Goal: Information Seeking & Learning: Learn about a topic

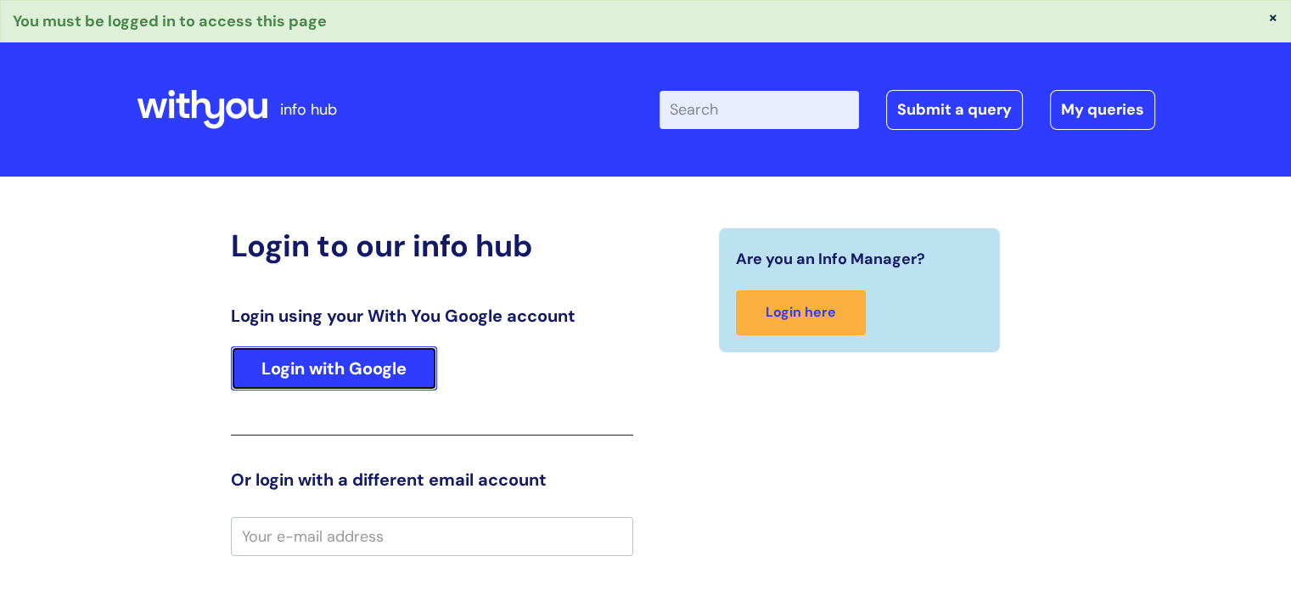
click at [379, 375] on link "Login with Google" at bounding box center [334, 368] width 206 height 44
click at [328, 373] on link "Login with Google" at bounding box center [334, 368] width 206 height 44
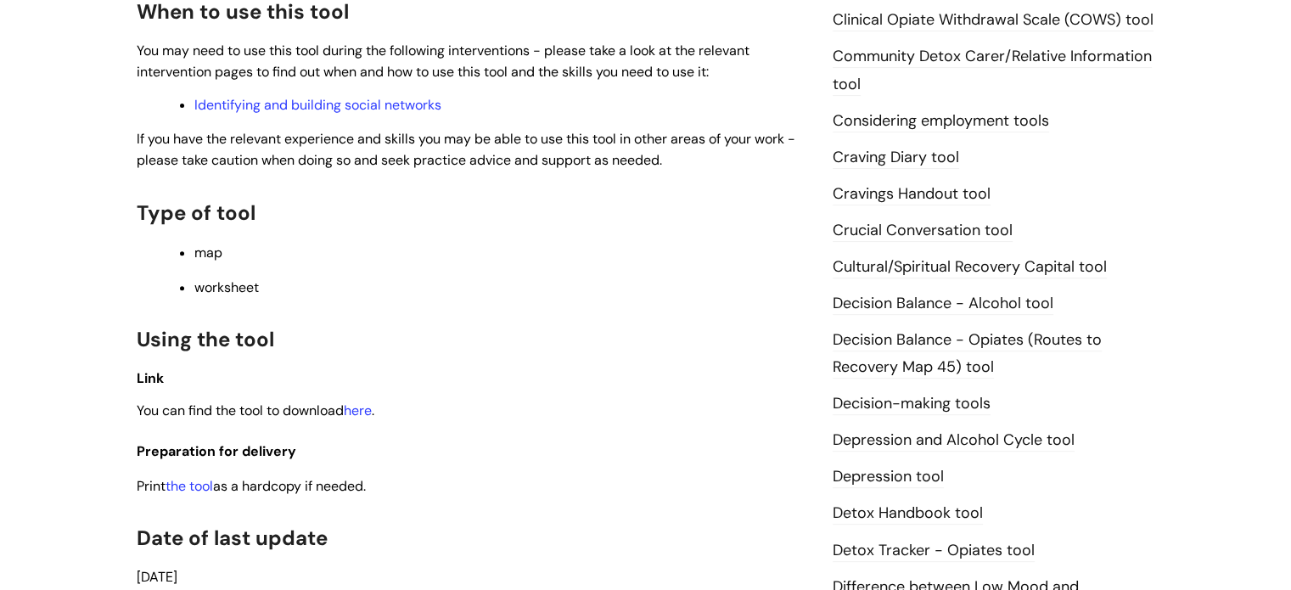
scroll to position [662, 0]
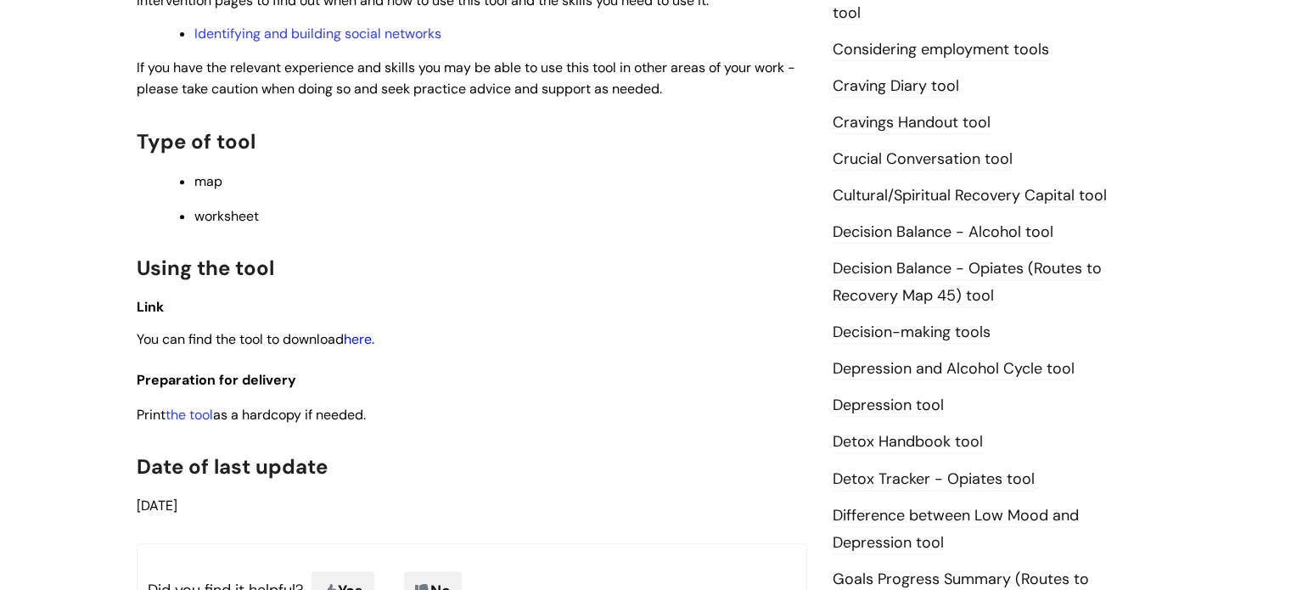
click at [371, 340] on link "here" at bounding box center [358, 339] width 28 height 18
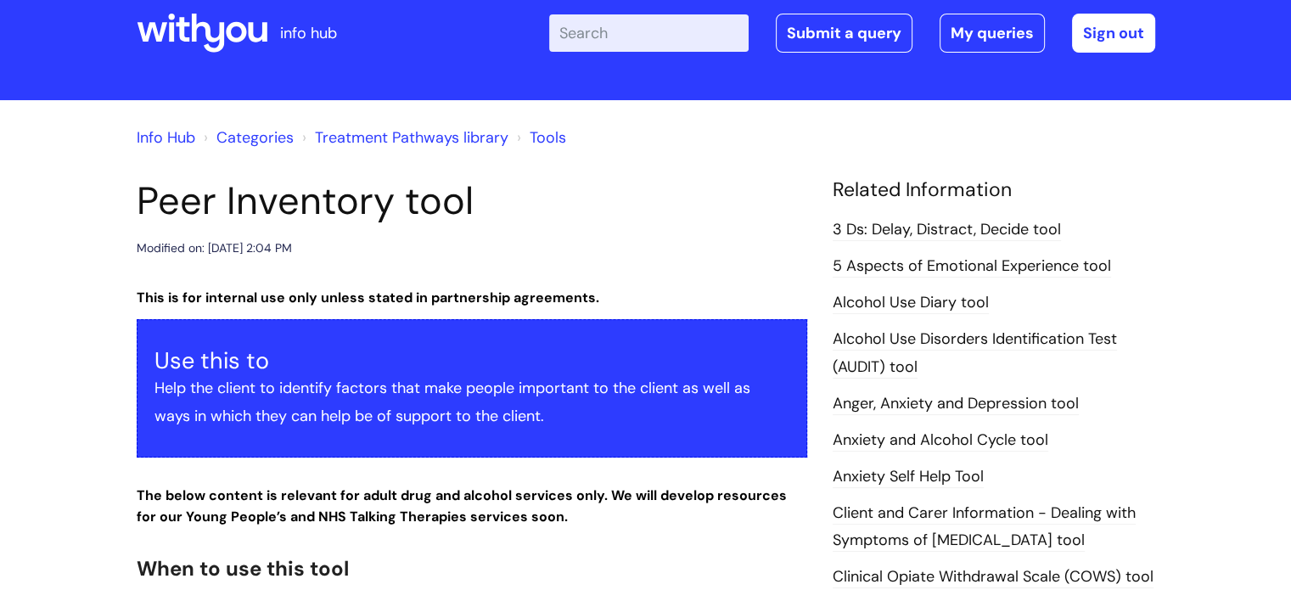
scroll to position [0, 0]
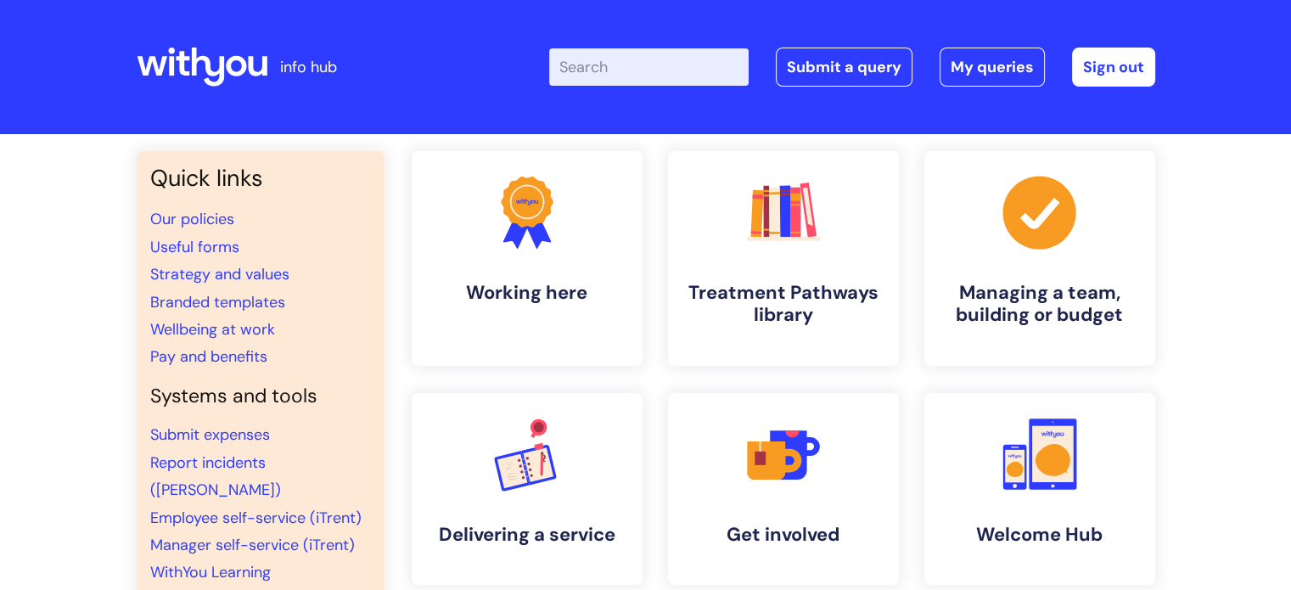
click at [692, 67] on input "Enter your search term here..." at bounding box center [648, 66] width 199 height 37
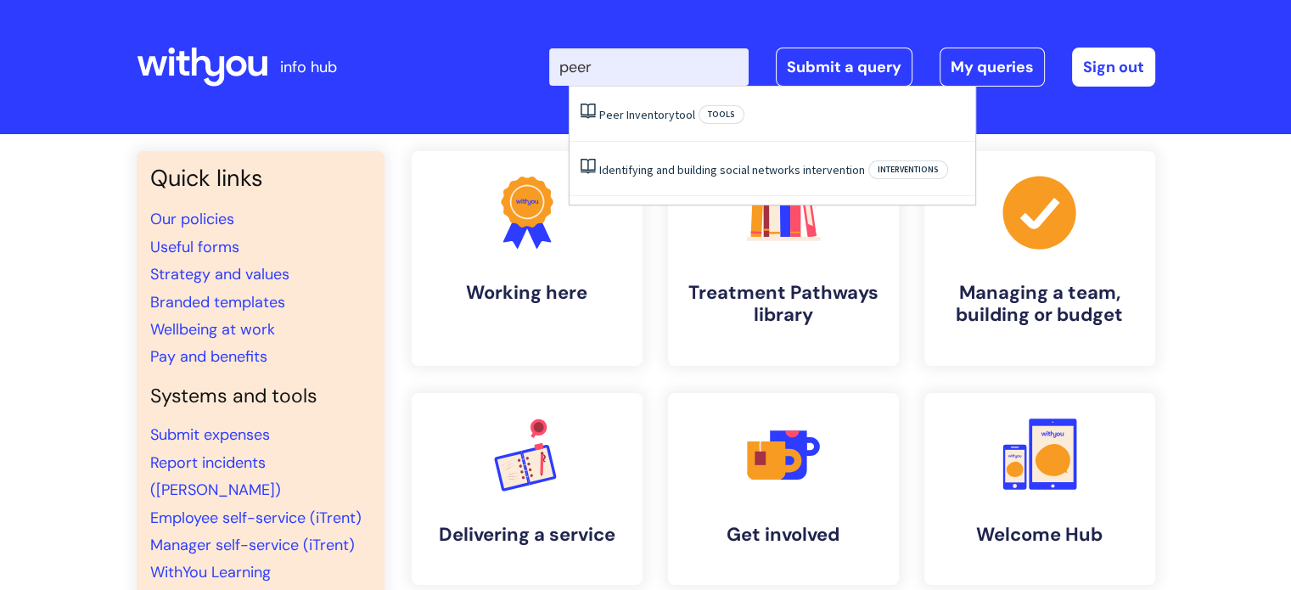
type input "peer"
click button "Search" at bounding box center [0, 0] width 0 height 0
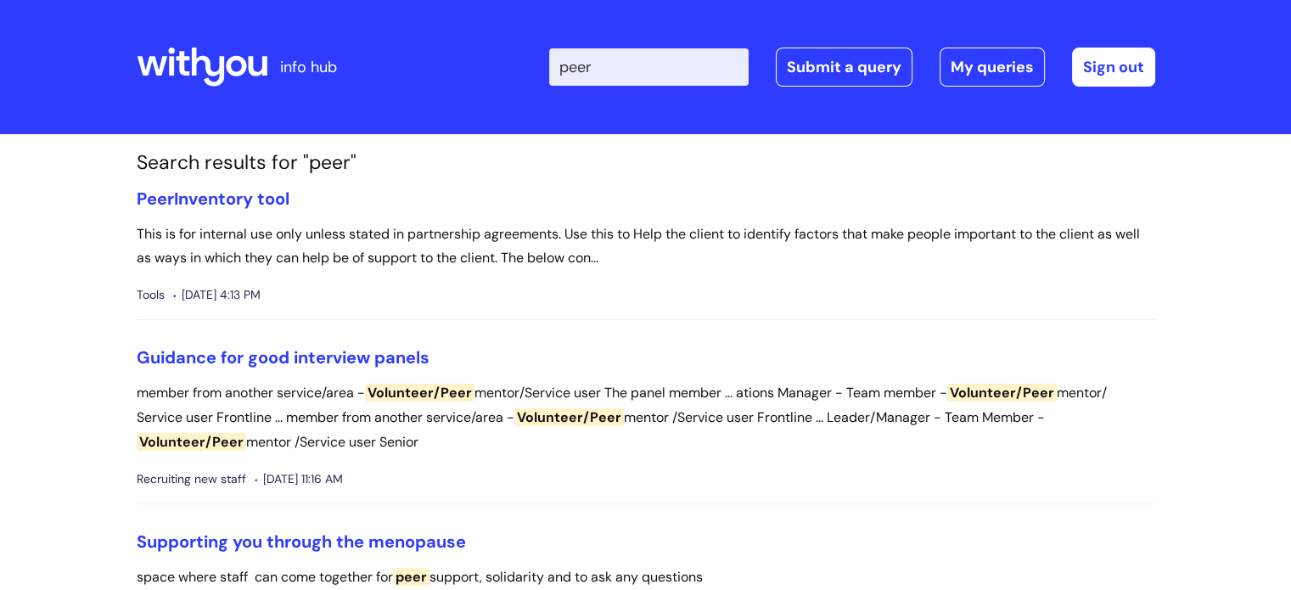
click at [642, 67] on input "peer" at bounding box center [648, 66] width 199 height 37
type input "p"
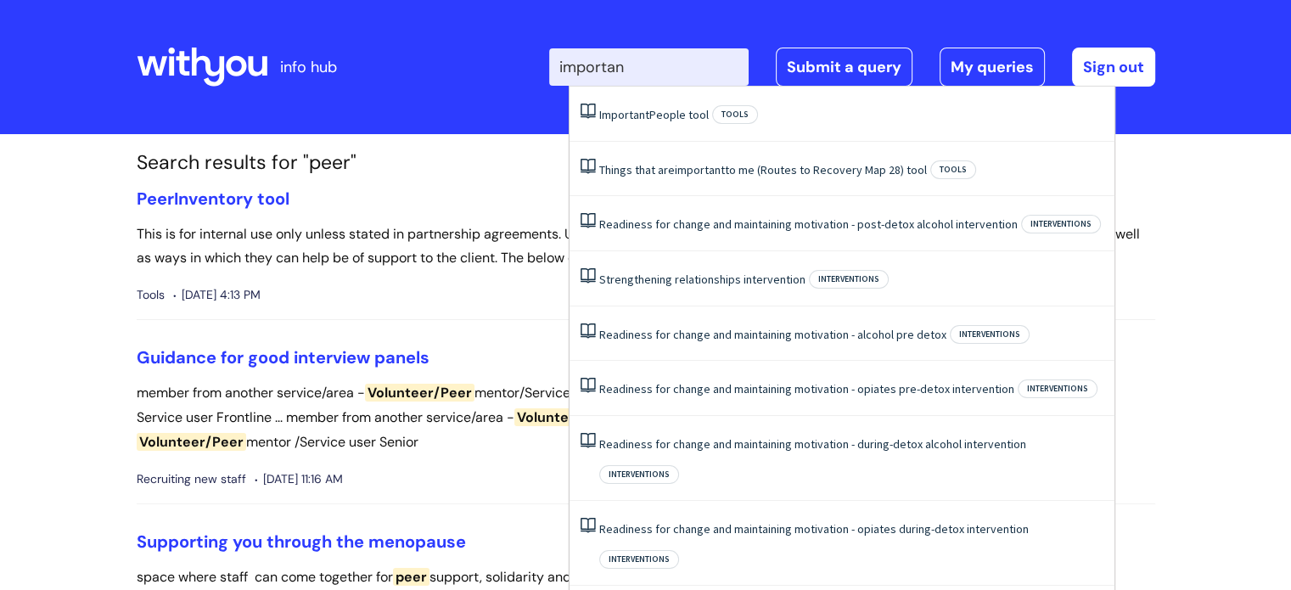
type input "important"
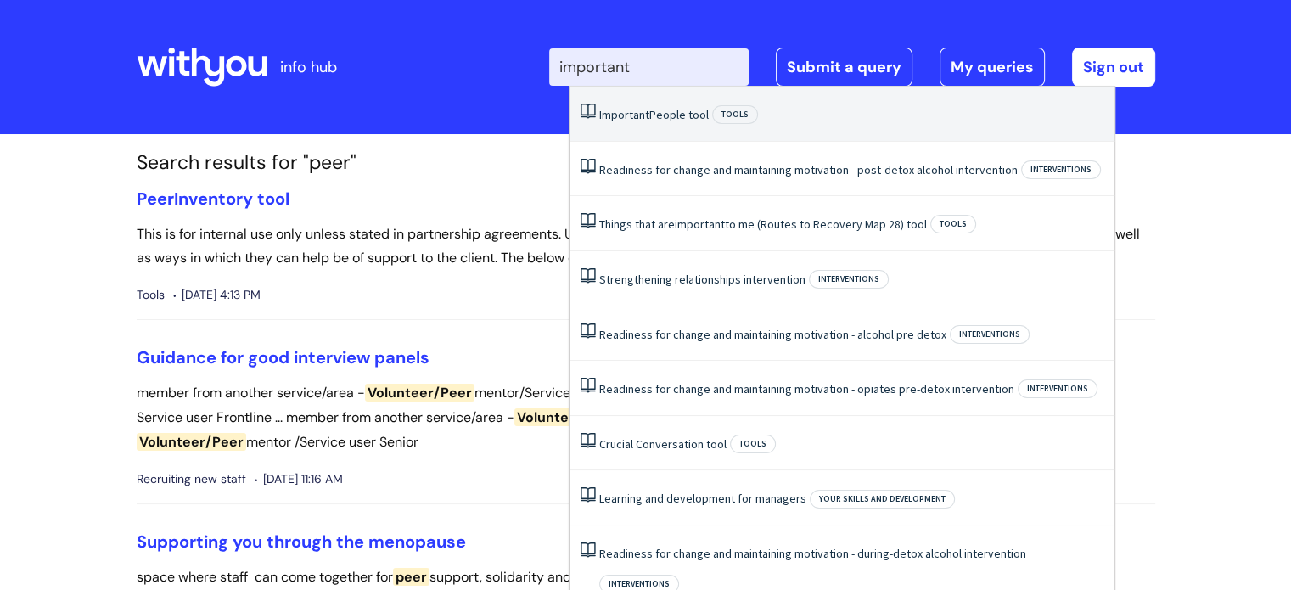
click at [688, 121] on link "Important People tool" at bounding box center [654, 114] width 110 height 15
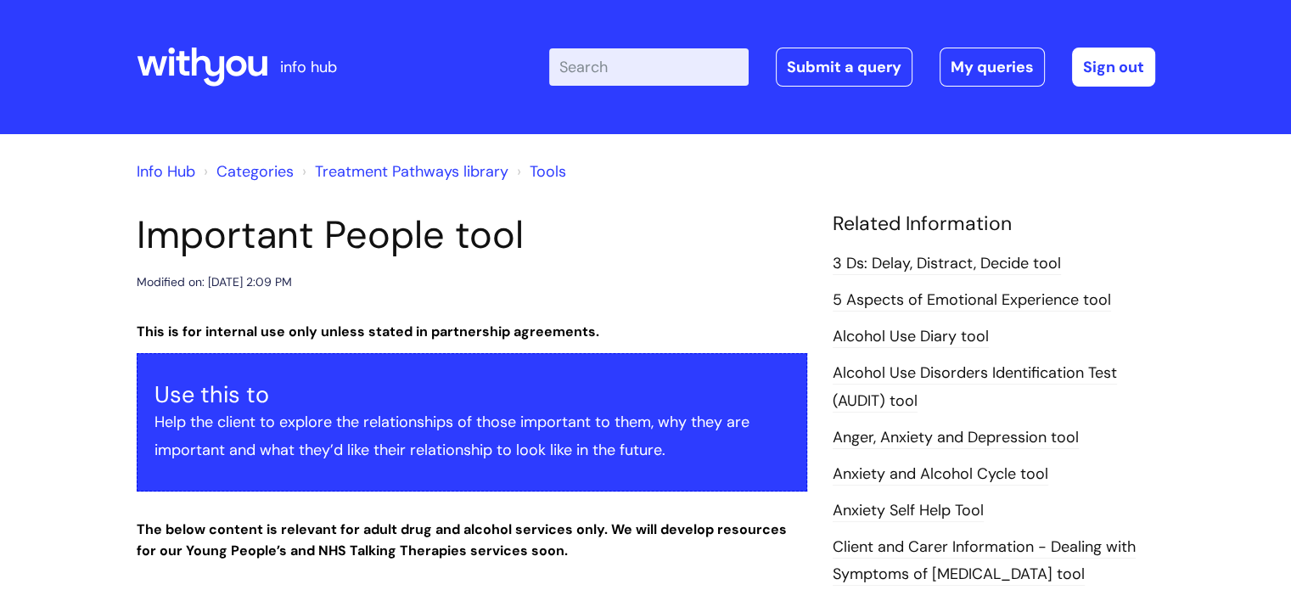
click at [683, 69] on input "Enter your search term here..." at bounding box center [648, 66] width 199 height 37
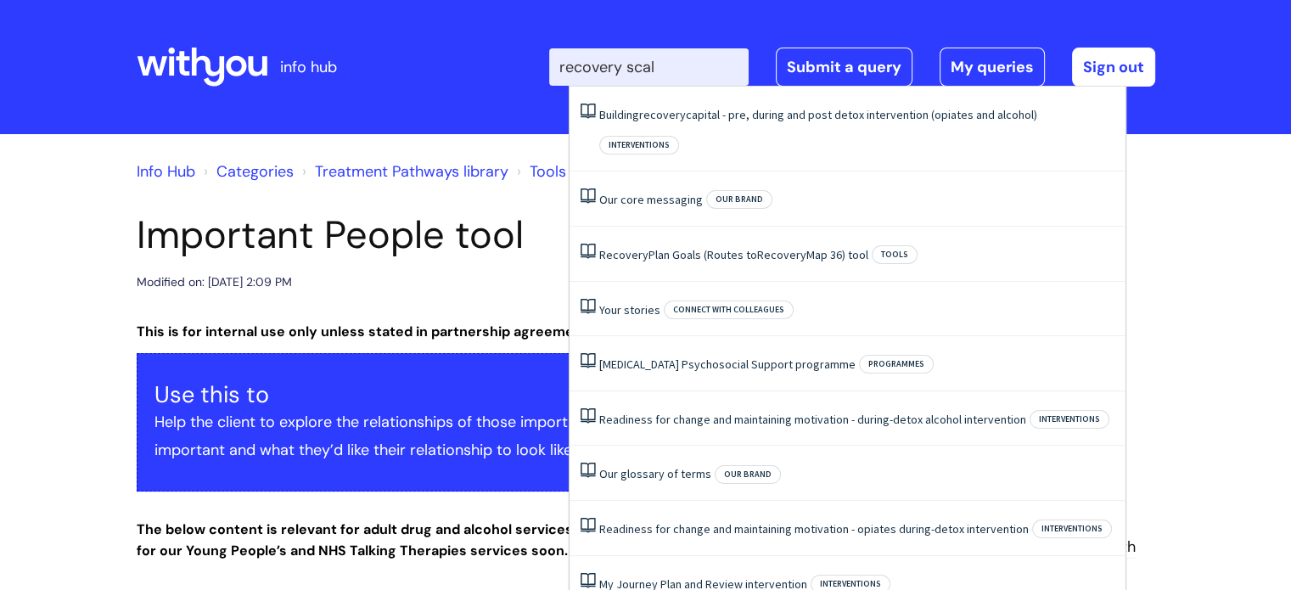
type input "recovery scale"
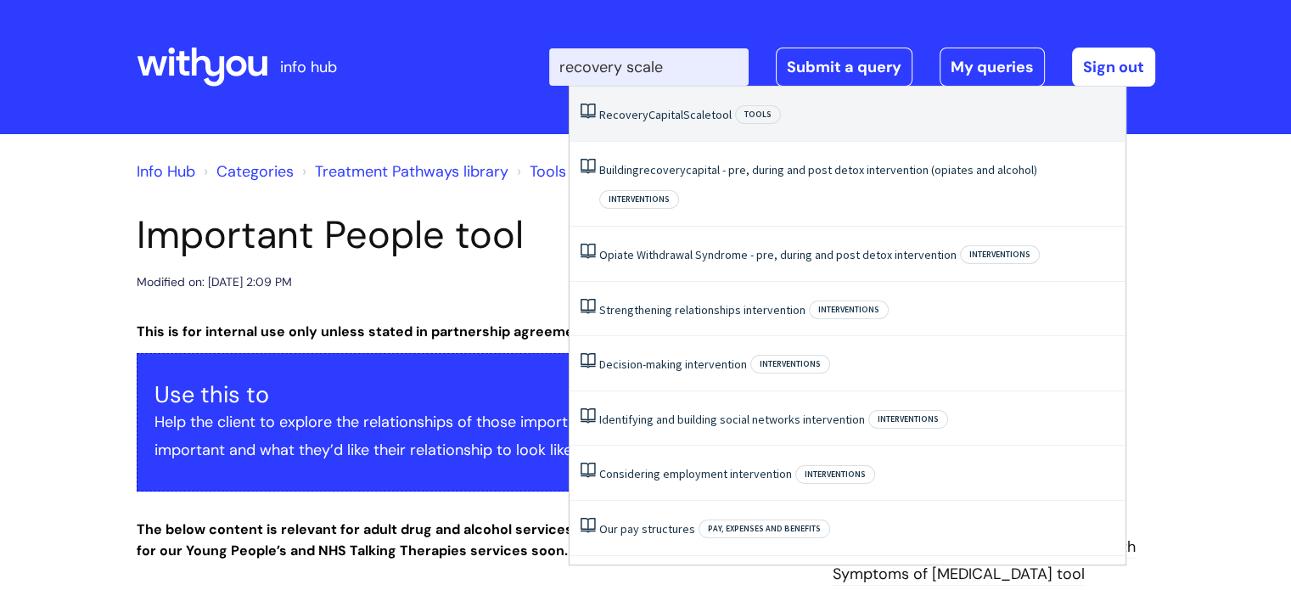
click at [687, 120] on span "Scale" at bounding box center [697, 114] width 28 height 15
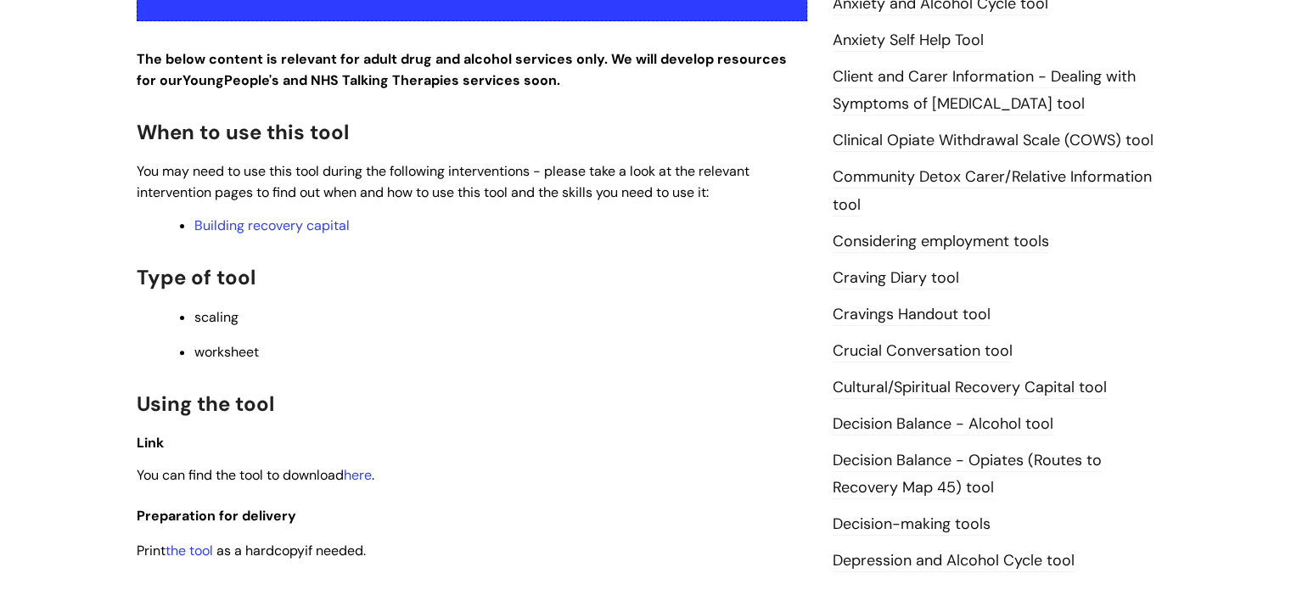
scroll to position [487, 0]
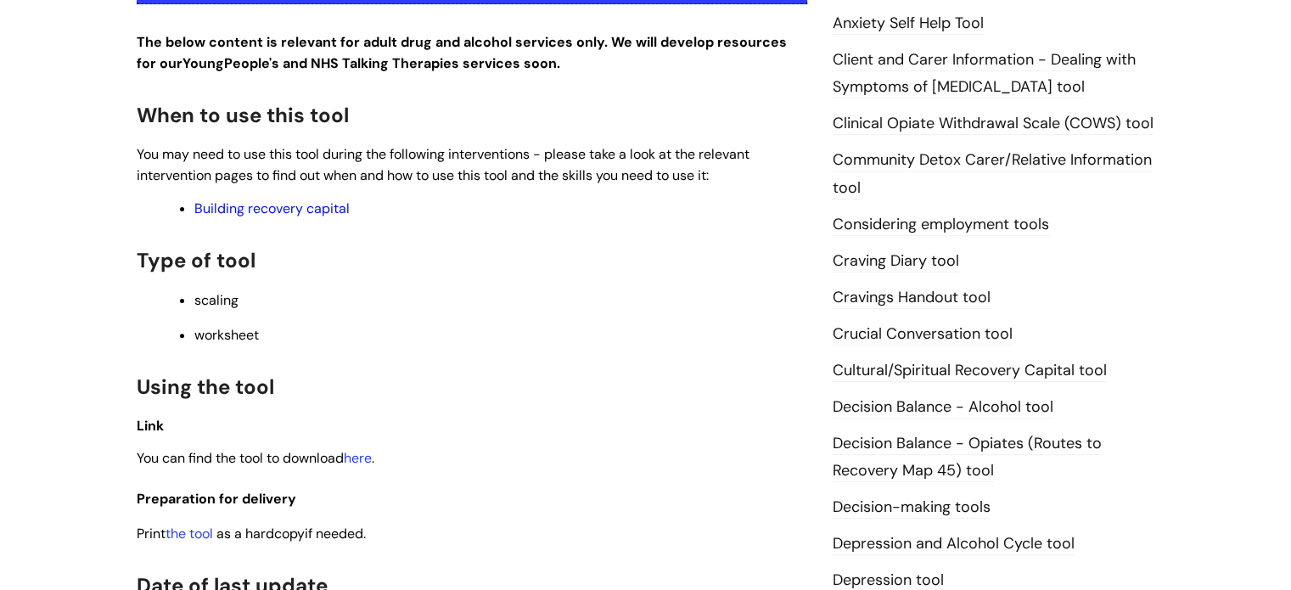
click at [301, 211] on link "Building recovery capital" at bounding box center [271, 208] width 155 height 18
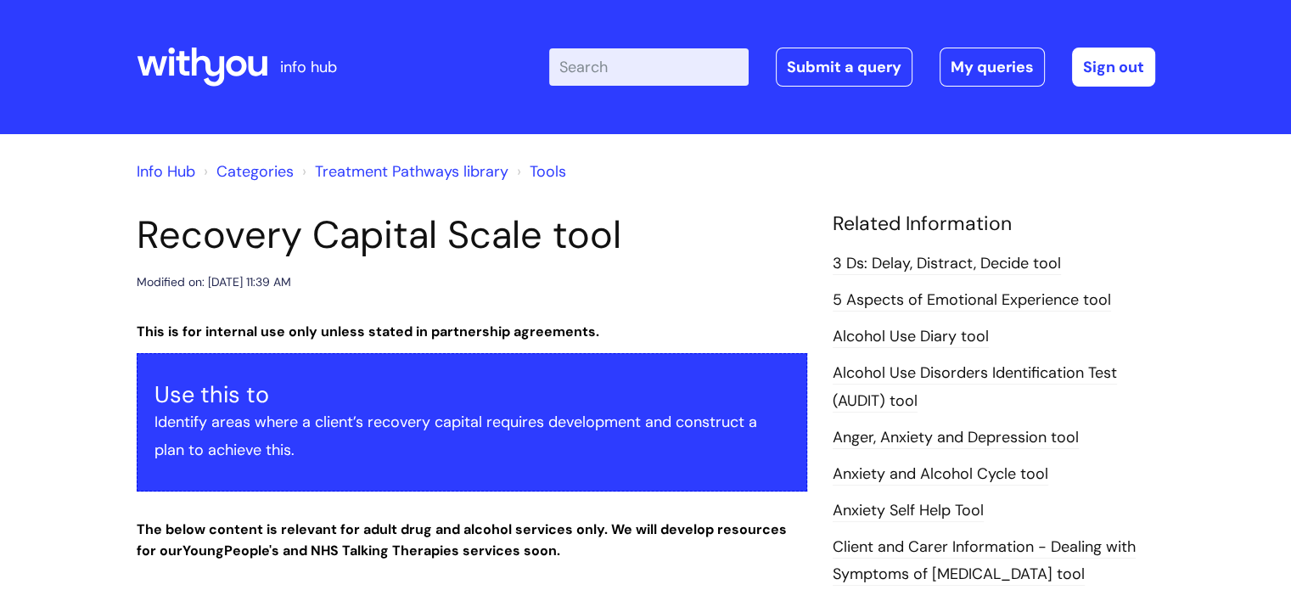
scroll to position [0, 0]
click at [1025, 256] on link "3 Ds: Delay, Distract, Decide tool" at bounding box center [947, 264] width 228 height 22
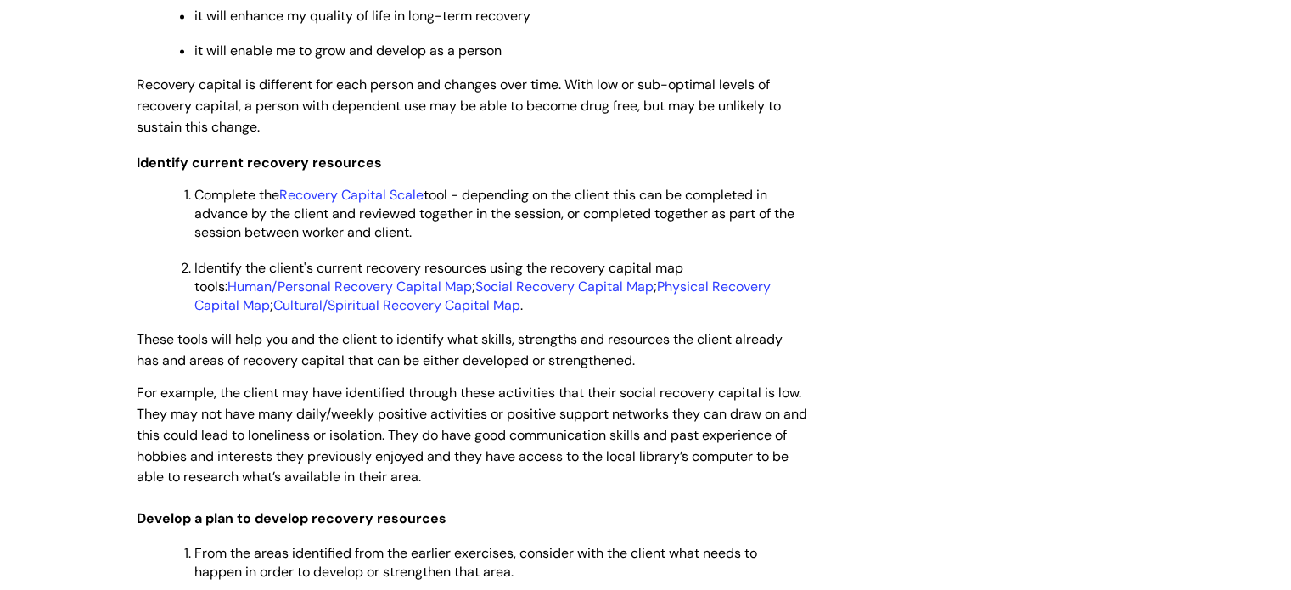
scroll to position [2974, 0]
click at [407, 204] on link "Recovery Capital Scale" at bounding box center [351, 195] width 144 height 18
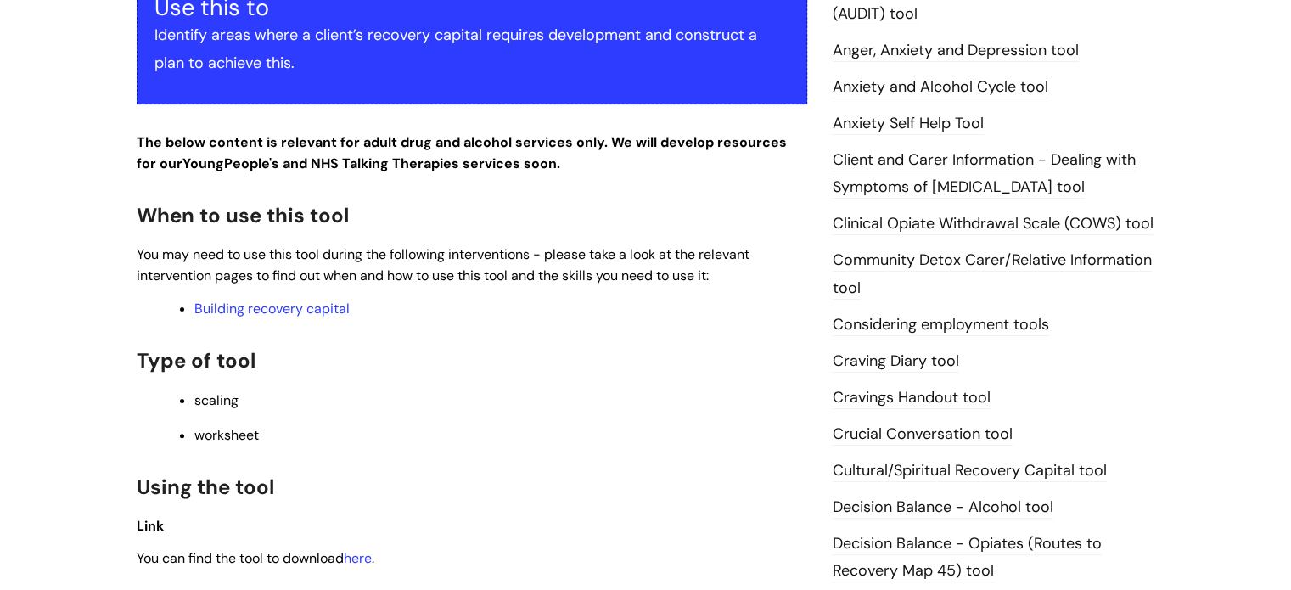
scroll to position [599, 0]
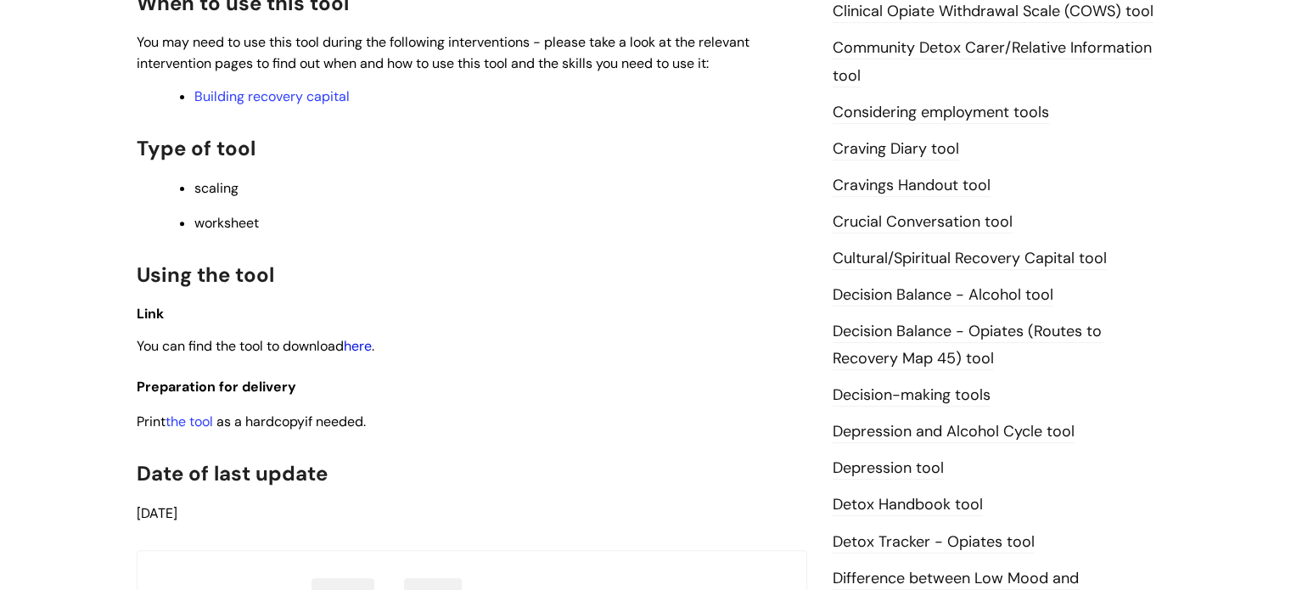
click at [368, 348] on link "here" at bounding box center [358, 346] width 28 height 18
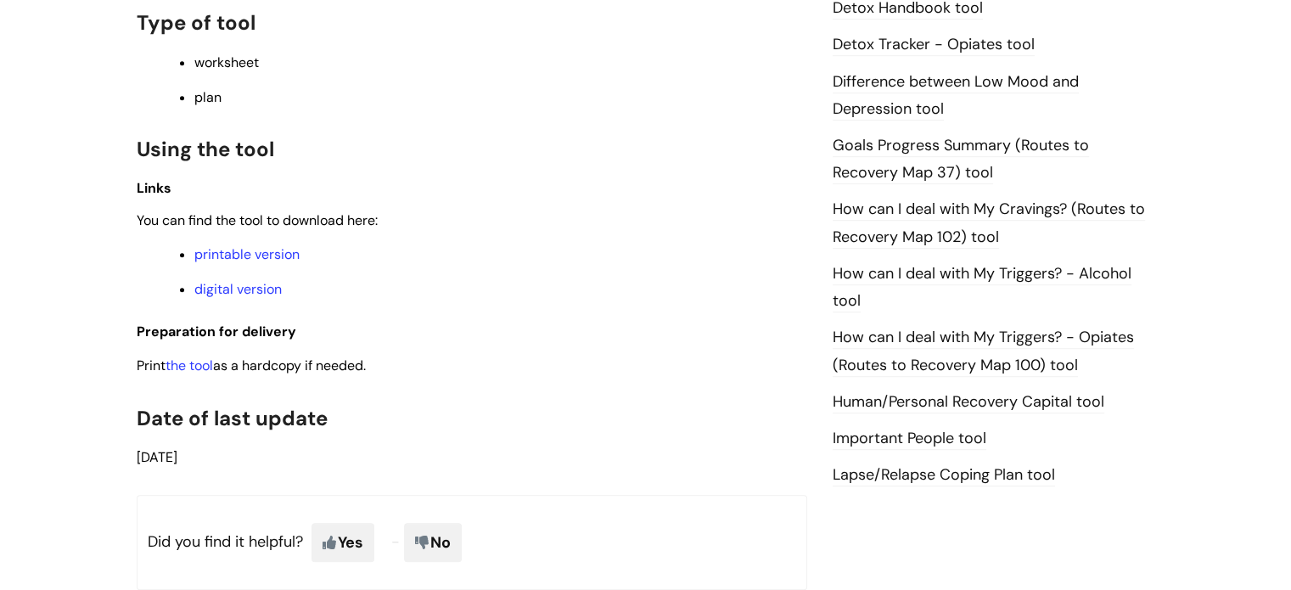
scroll to position [1109, 0]
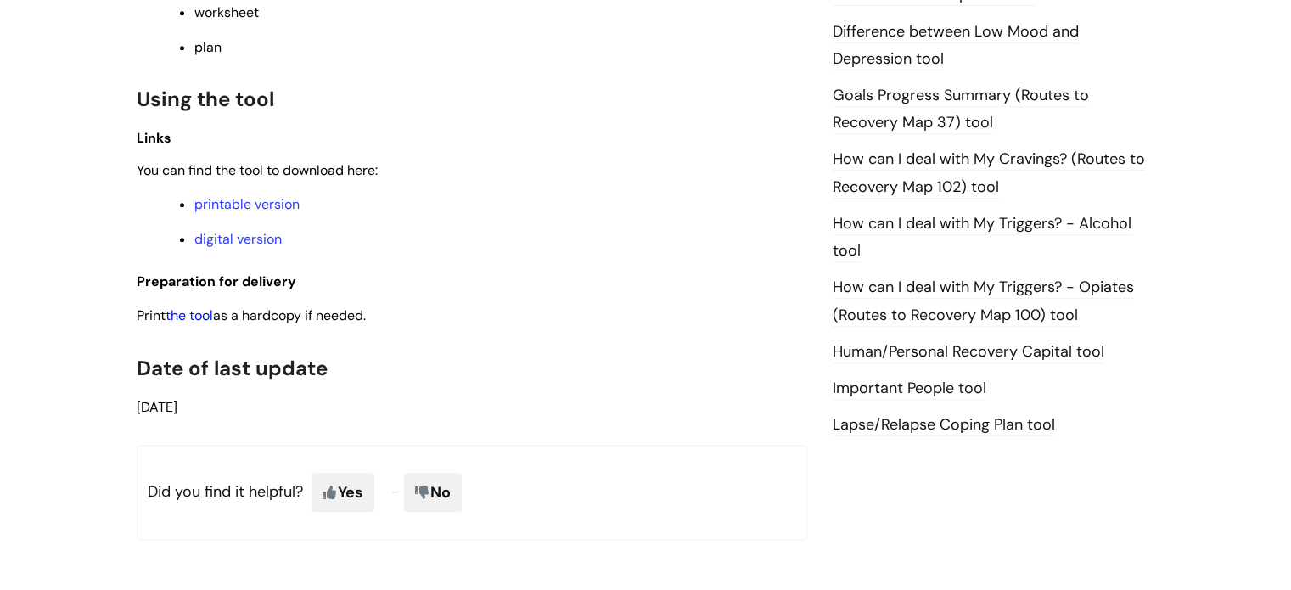
click at [200, 324] on link "the tool" at bounding box center [190, 315] width 48 height 18
